Goal: Information Seeking & Learning: Learn about a topic

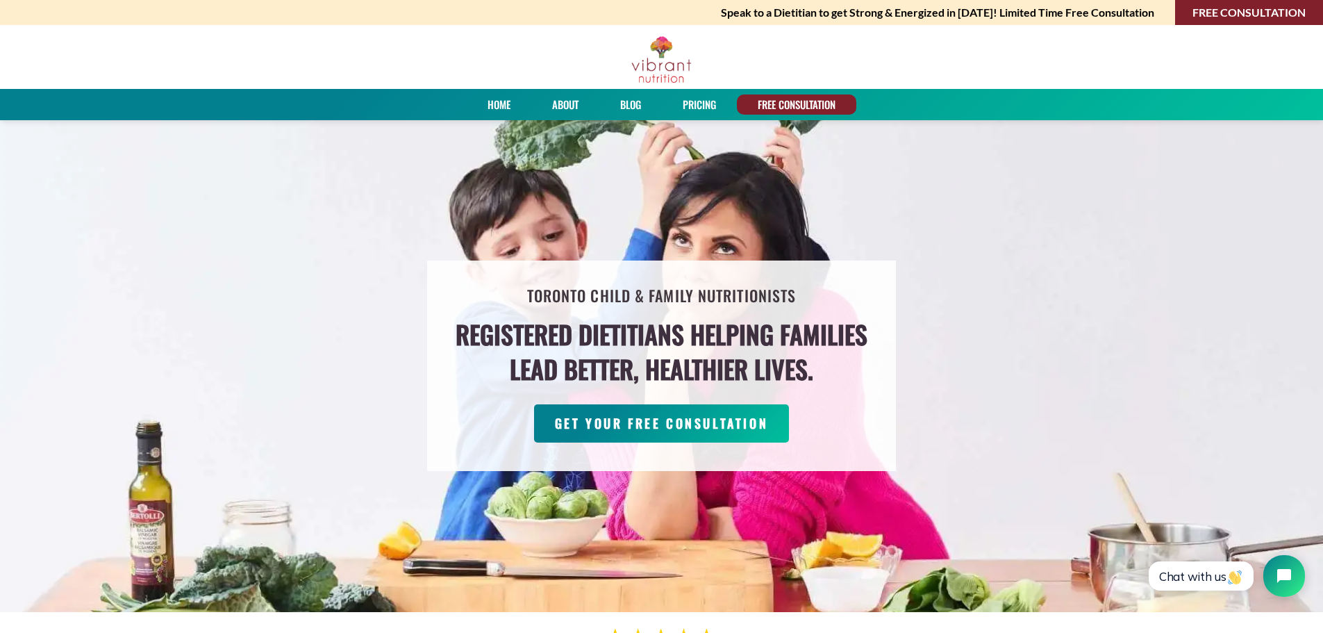
click at [557, 101] on link "About" at bounding box center [565, 104] width 36 height 20
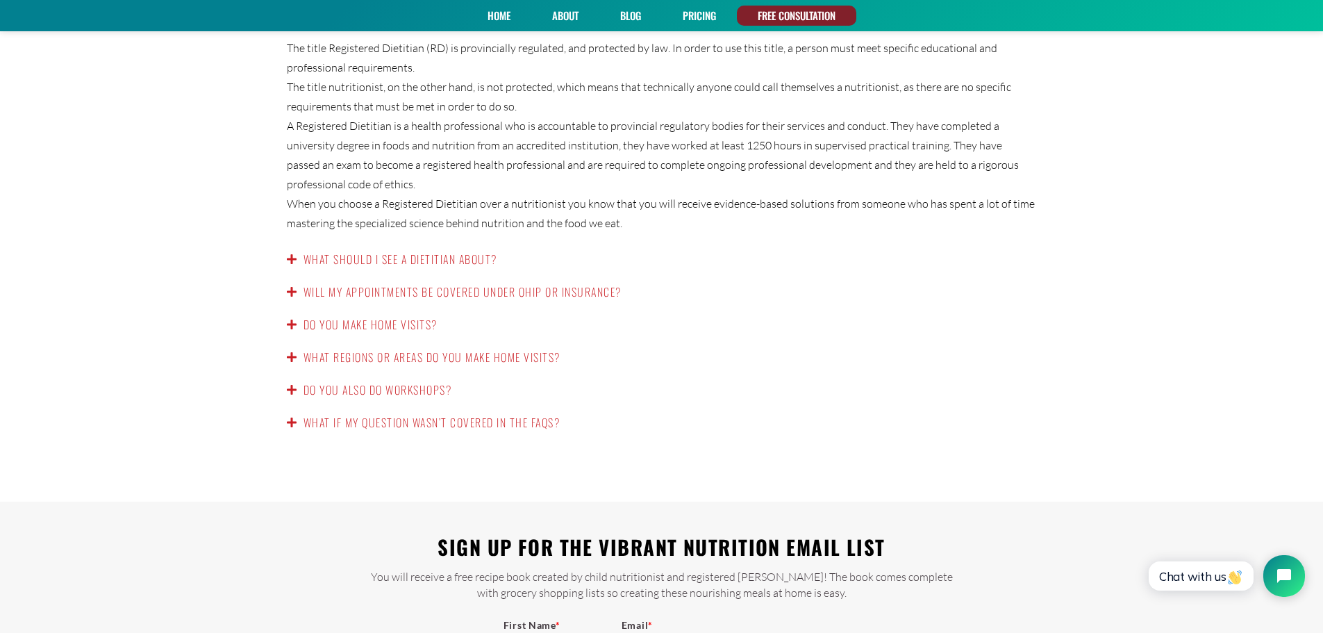
scroll to position [2291, 0]
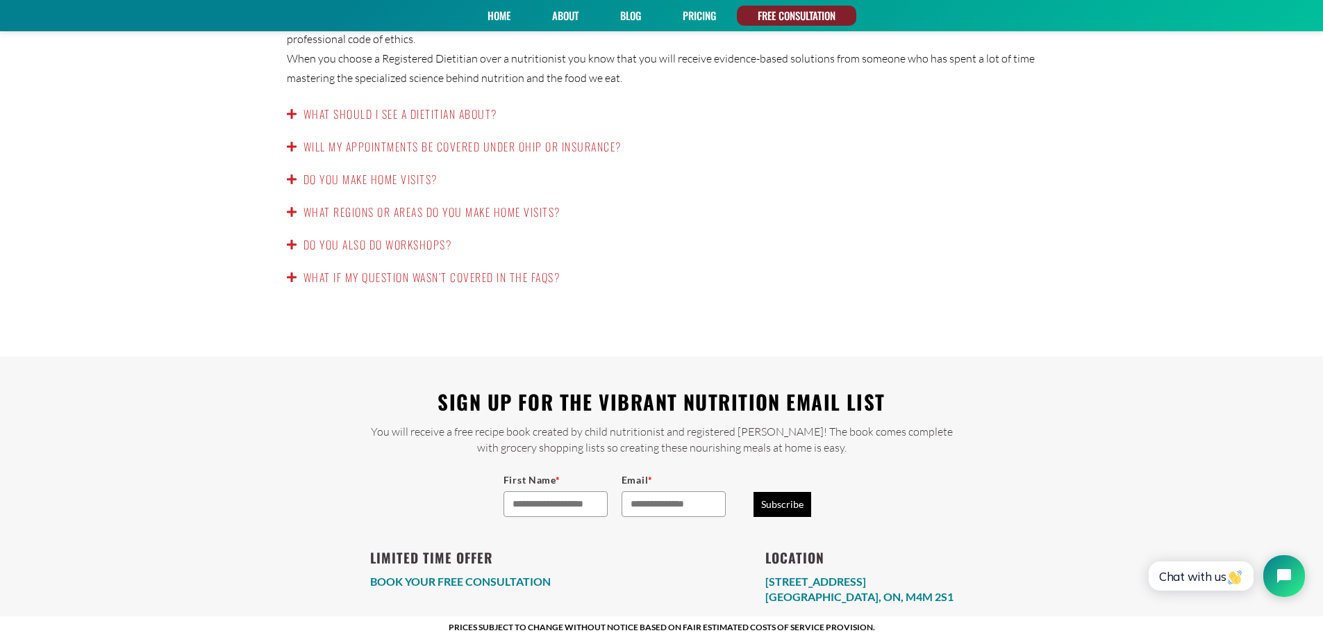
click at [411, 236] on link "Do you also do workshops?" at bounding box center [377, 244] width 149 height 17
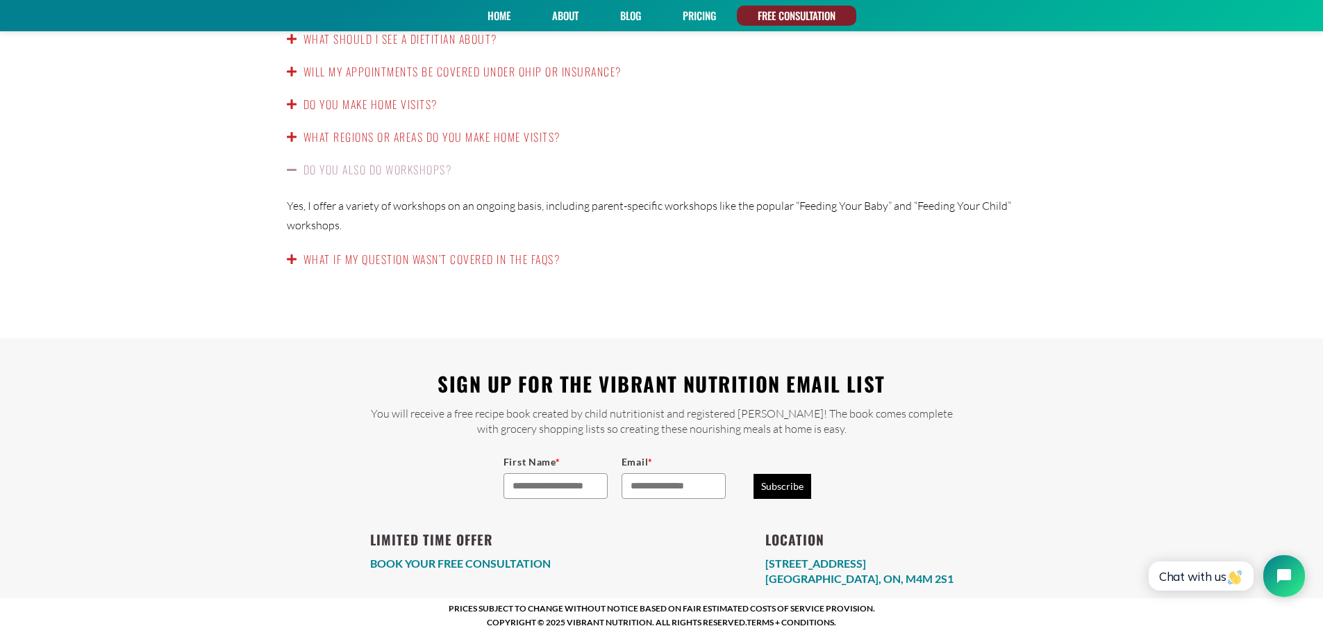
scroll to position [2270, 0]
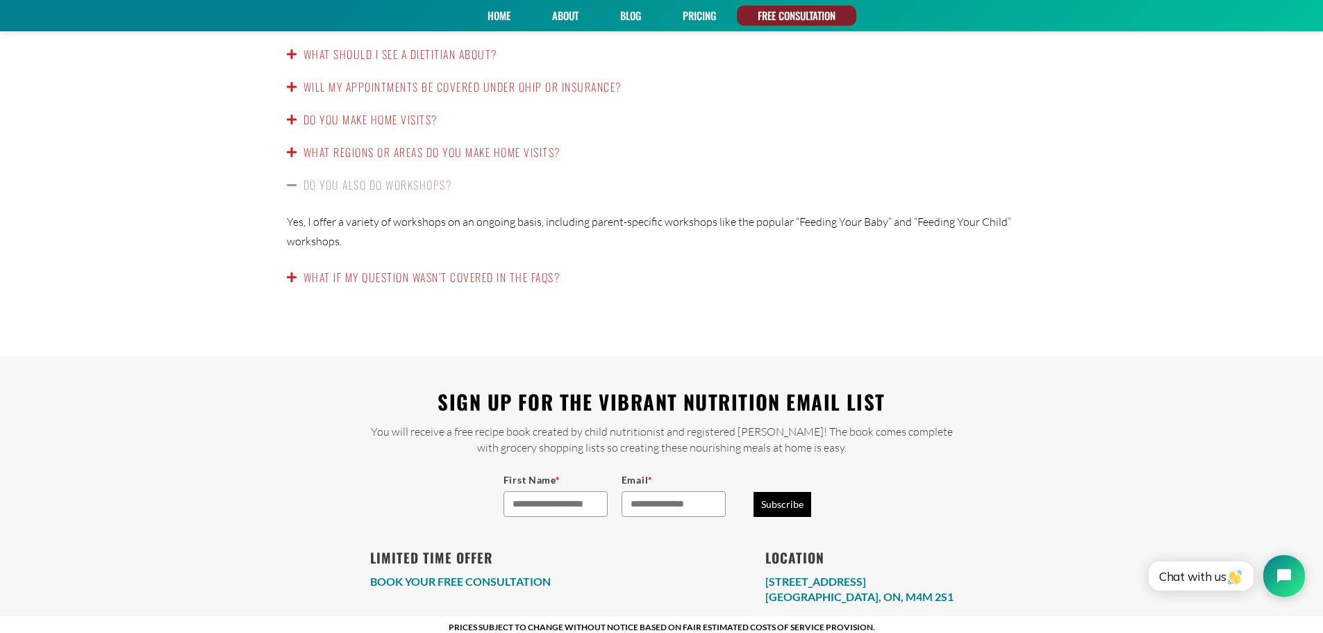
click at [411, 221] on p "Yes, I offer a variety of workshops on an ongoing basis, including parent-speci…" at bounding box center [662, 231] width 750 height 39
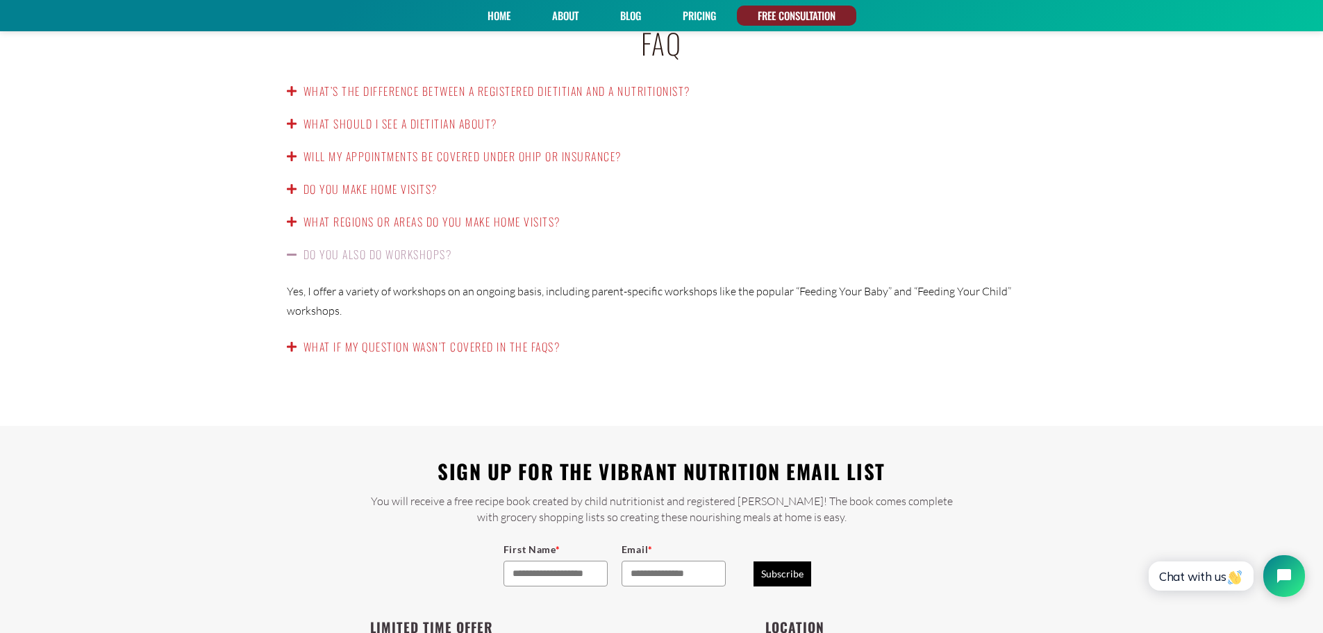
click at [379, 181] on link "Do you make home visits?" at bounding box center [370, 189] width 134 height 17
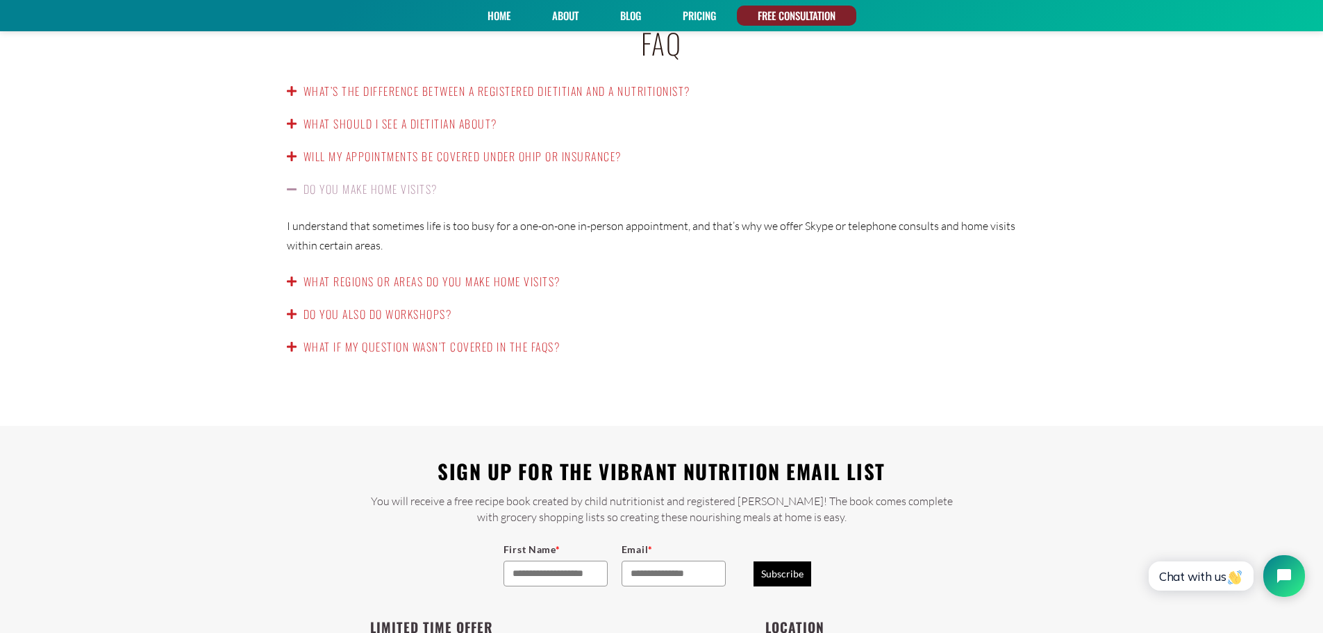
scroll to position [2132, 0]
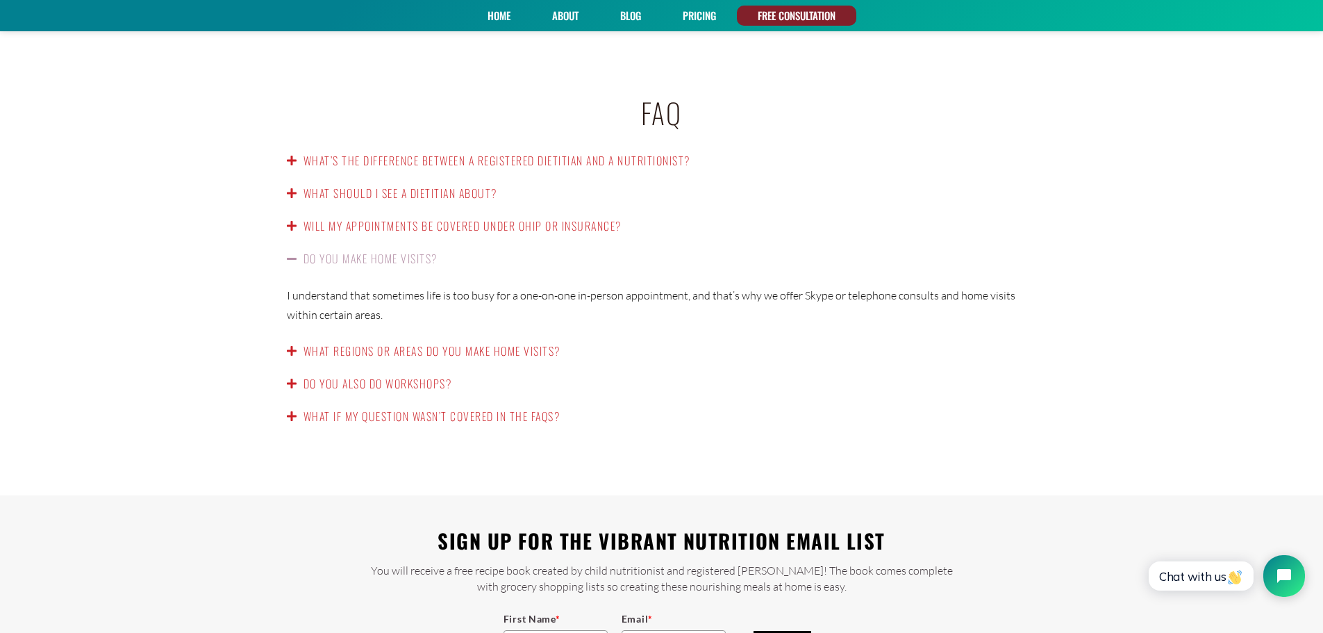
click at [509, 217] on link "Will my appointments be covered under OHIP or insurance?" at bounding box center [462, 225] width 318 height 17
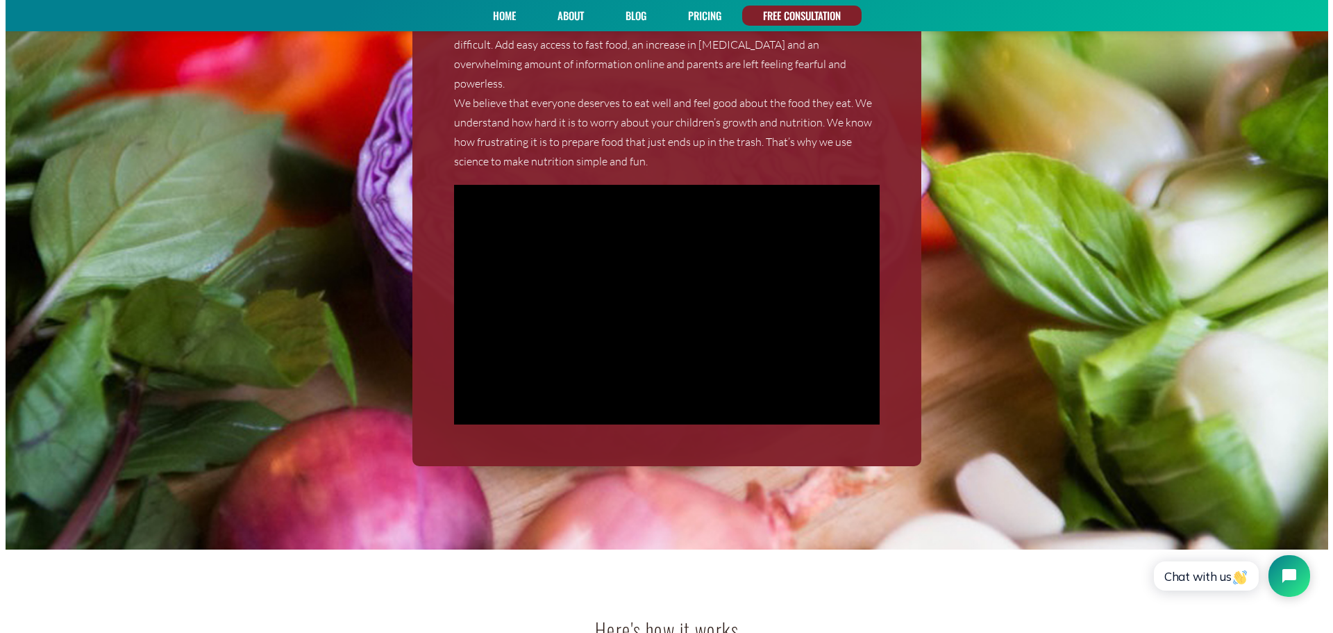
scroll to position [1437, 0]
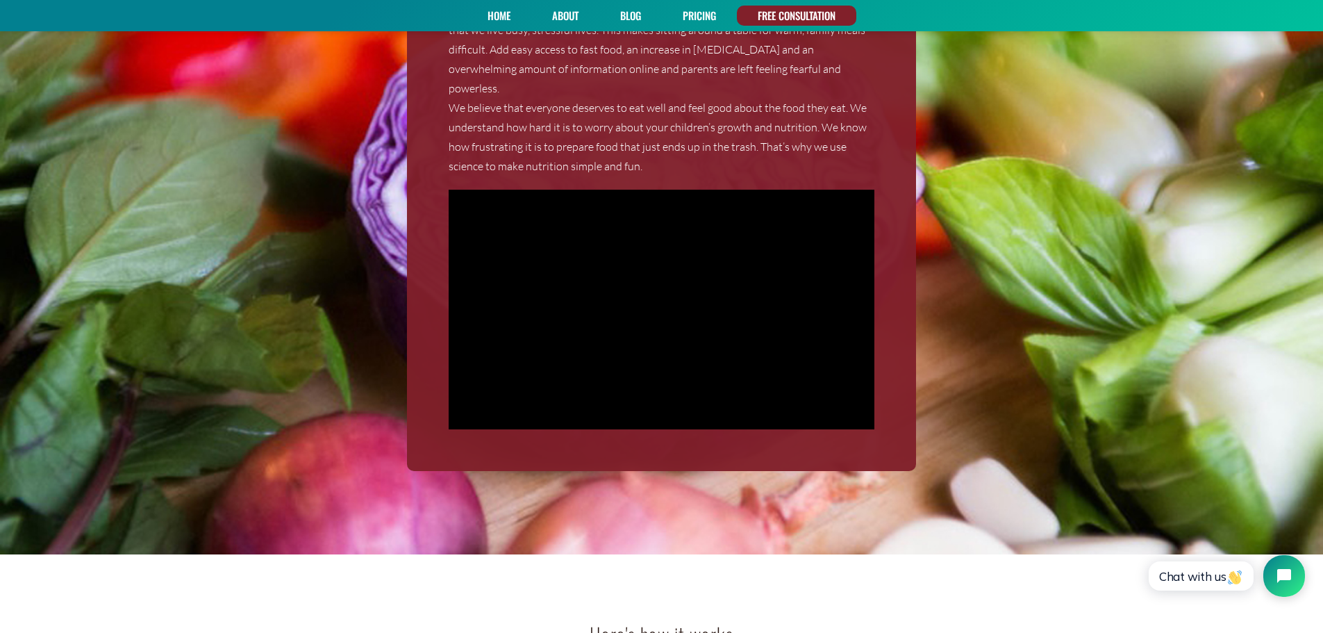
click at [680, 17] on link "PRICING" at bounding box center [699, 16] width 43 height 20
